Goal: Find specific page/section: Find specific page/section

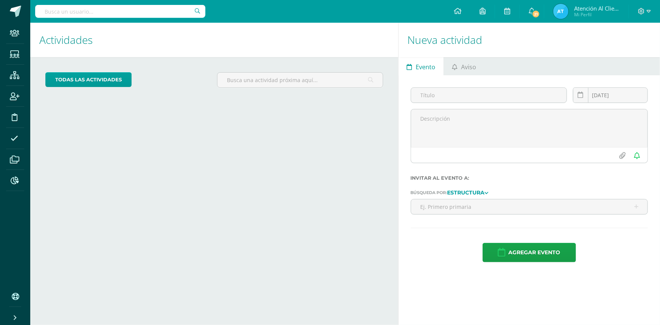
drag, startPoint x: 0, startPoint y: 0, endPoint x: 118, endPoint y: 9, distance: 118.3
click at [118, 9] on input "text" at bounding box center [120, 11] width 170 height 13
type input "CLARIS"
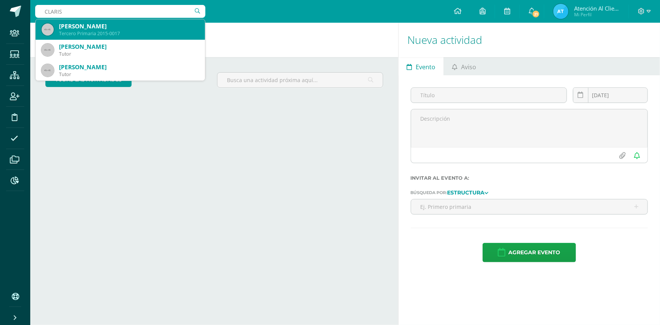
click at [125, 23] on div "Claris Fabiola Hernandez Ramirez" at bounding box center [129, 26] width 140 height 8
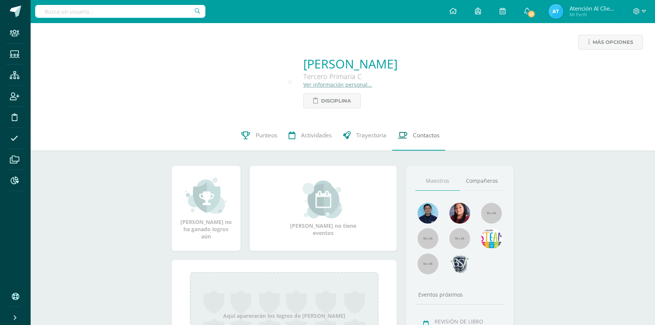
click at [429, 137] on span "Contactos" at bounding box center [426, 135] width 26 height 8
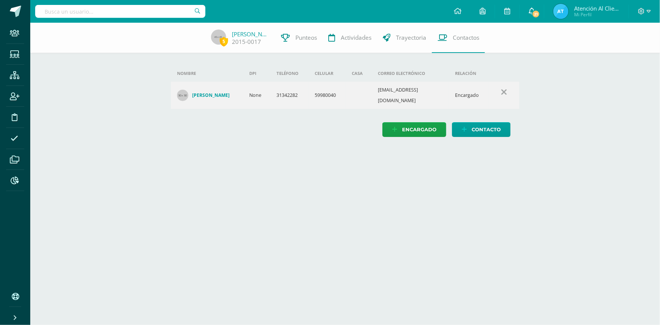
click at [526, 10] on link "21" at bounding box center [532, 11] width 24 height 23
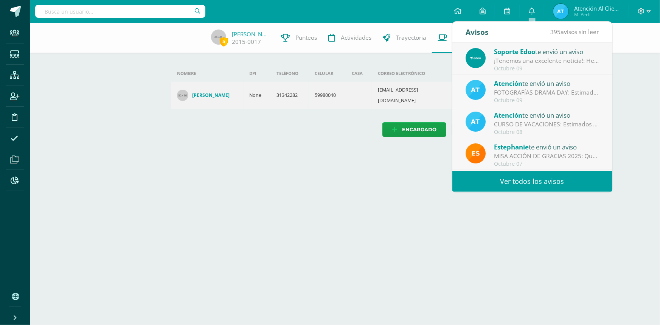
click at [639, 61] on div "5 [PERSON_NAME] 2015-0017 Punteos Actividades Trayectoria Contactos Agrega un n…" at bounding box center [345, 87] width 630 height 129
